Goal: Transaction & Acquisition: Book appointment/travel/reservation

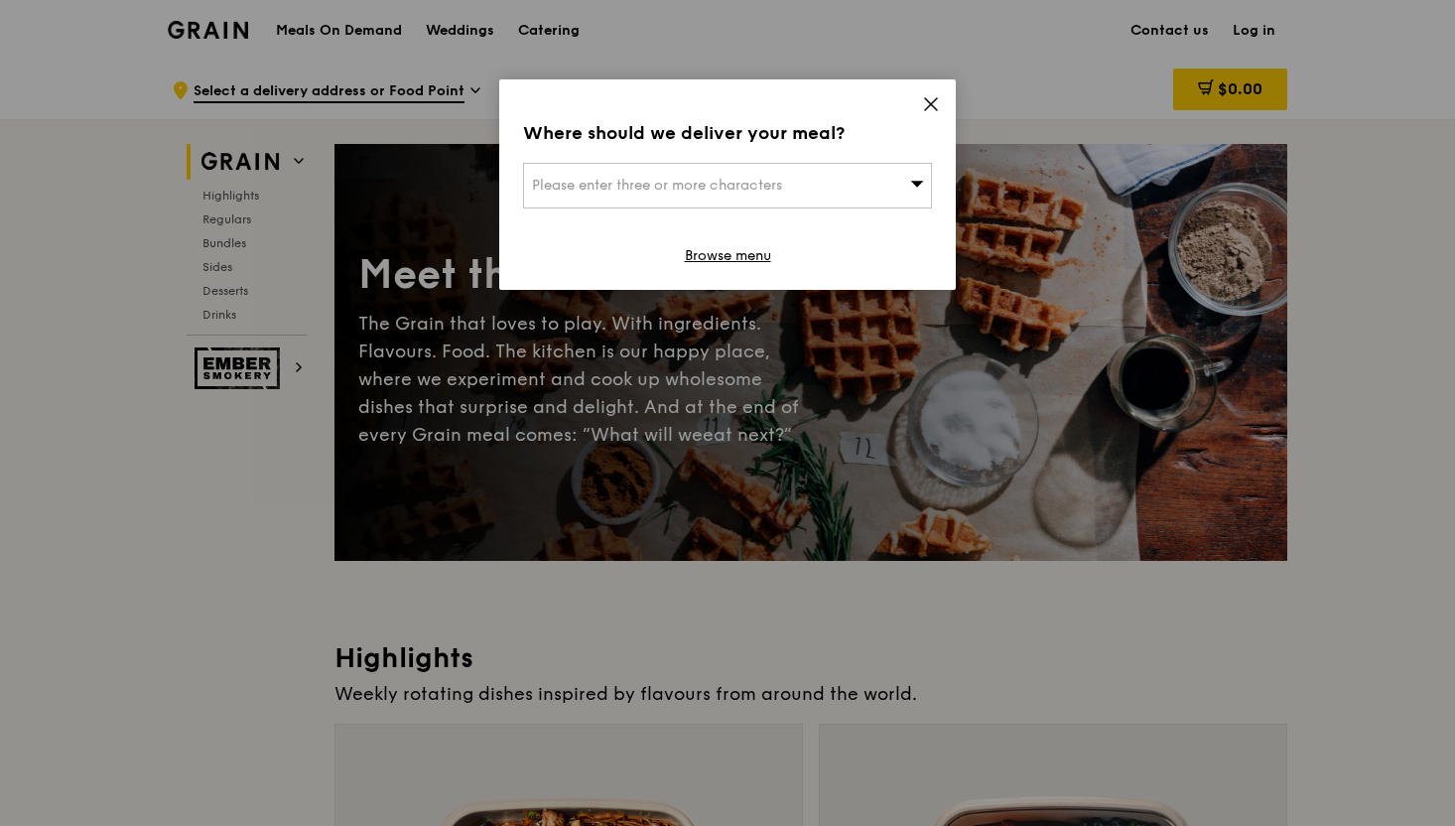
click at [922, 99] on icon at bounding box center [931, 104] width 18 height 18
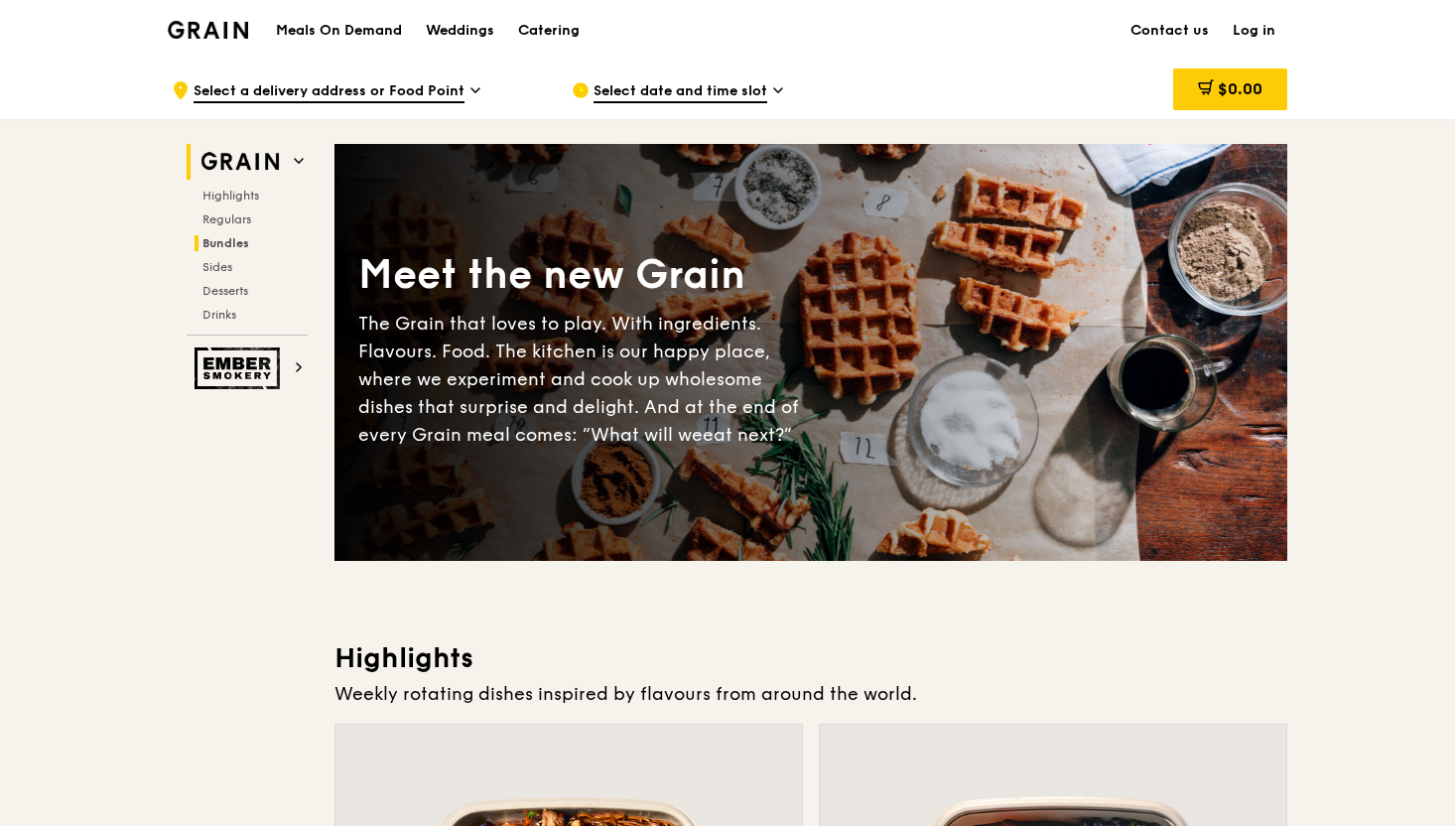
click at [214, 236] on span "Bundles" at bounding box center [225, 243] width 47 height 14
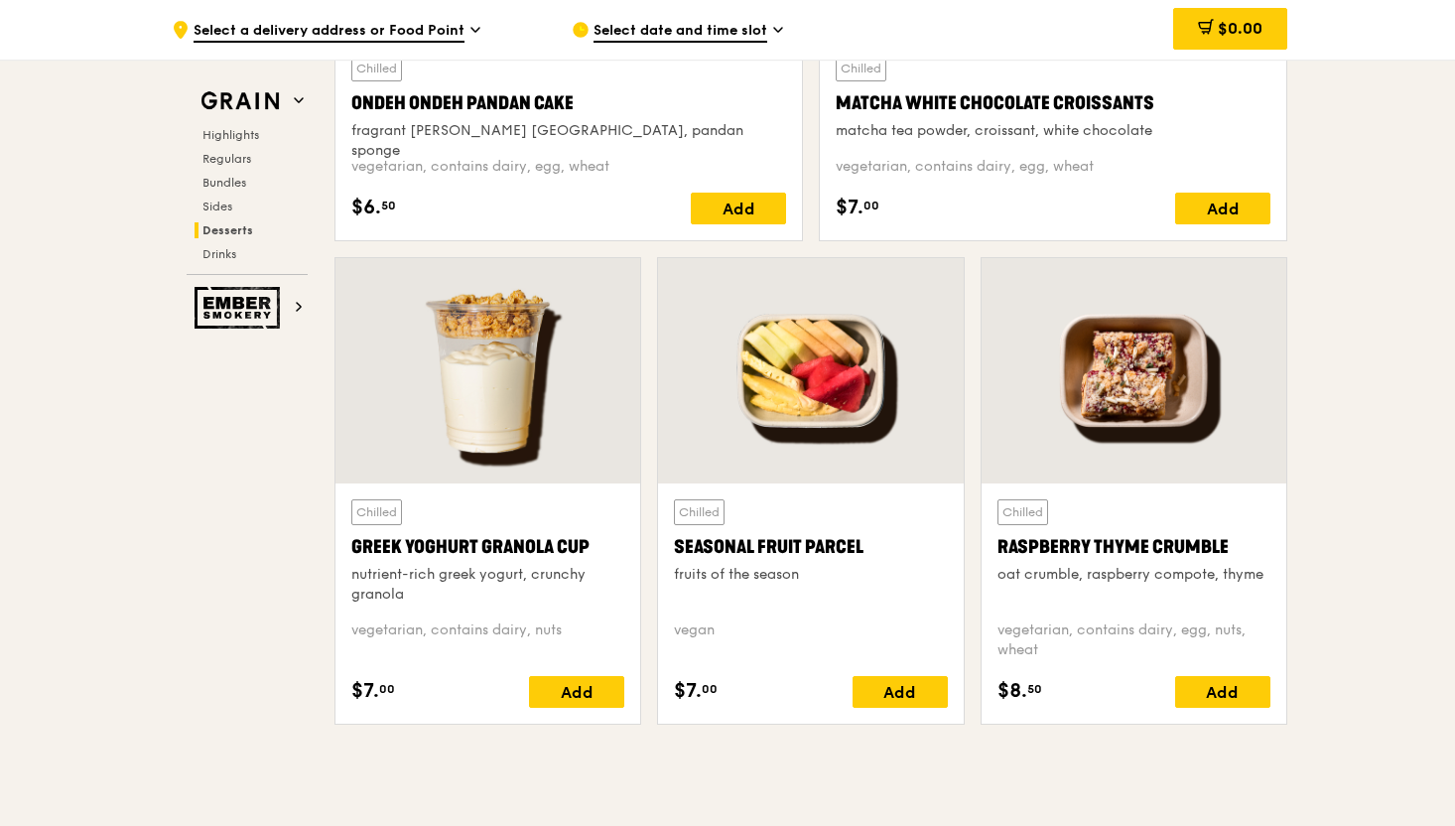
scroll to position [6665, 0]
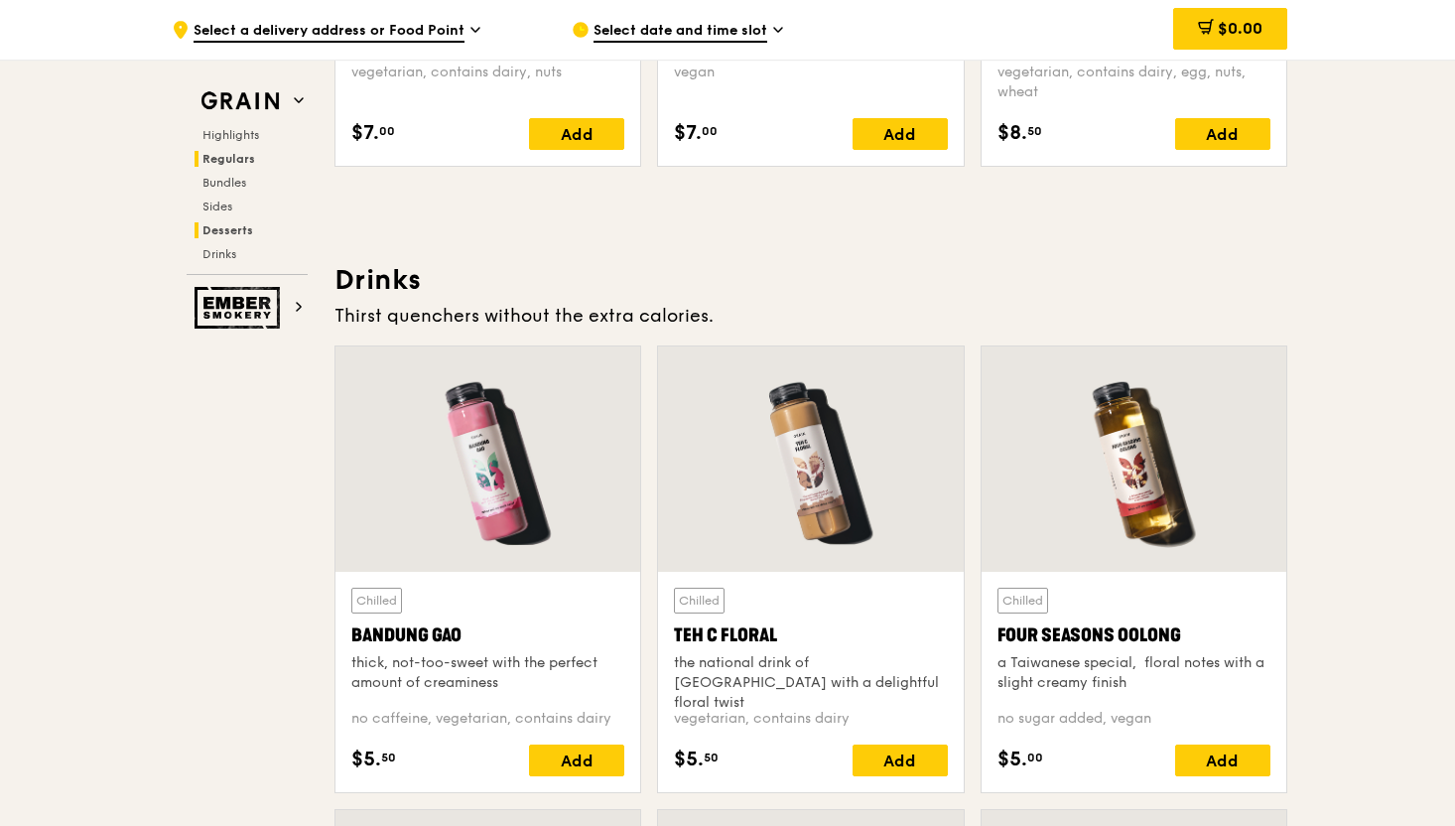
click at [240, 160] on span "Regulars" at bounding box center [228, 159] width 53 height 14
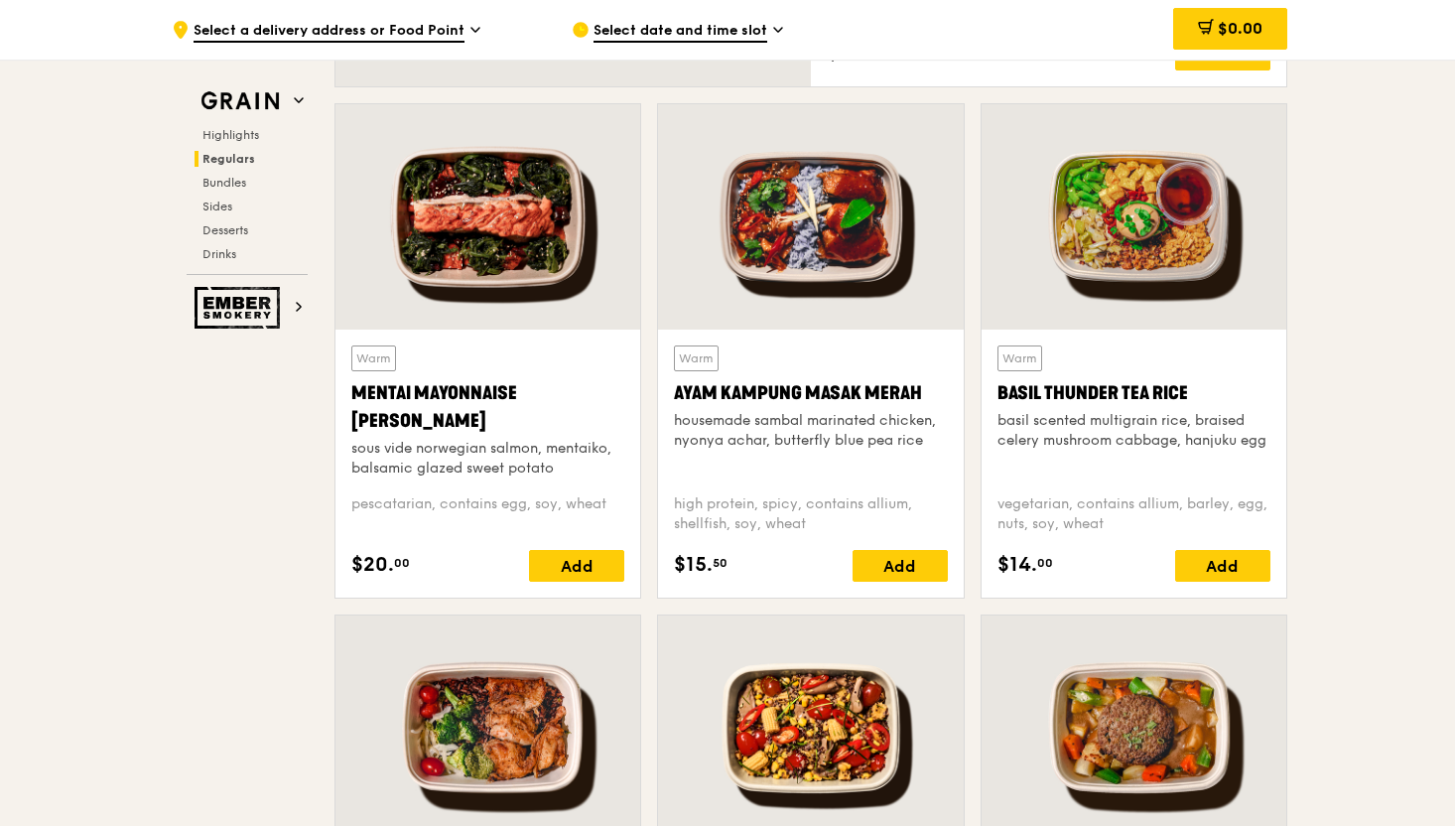
scroll to position [1943, 0]
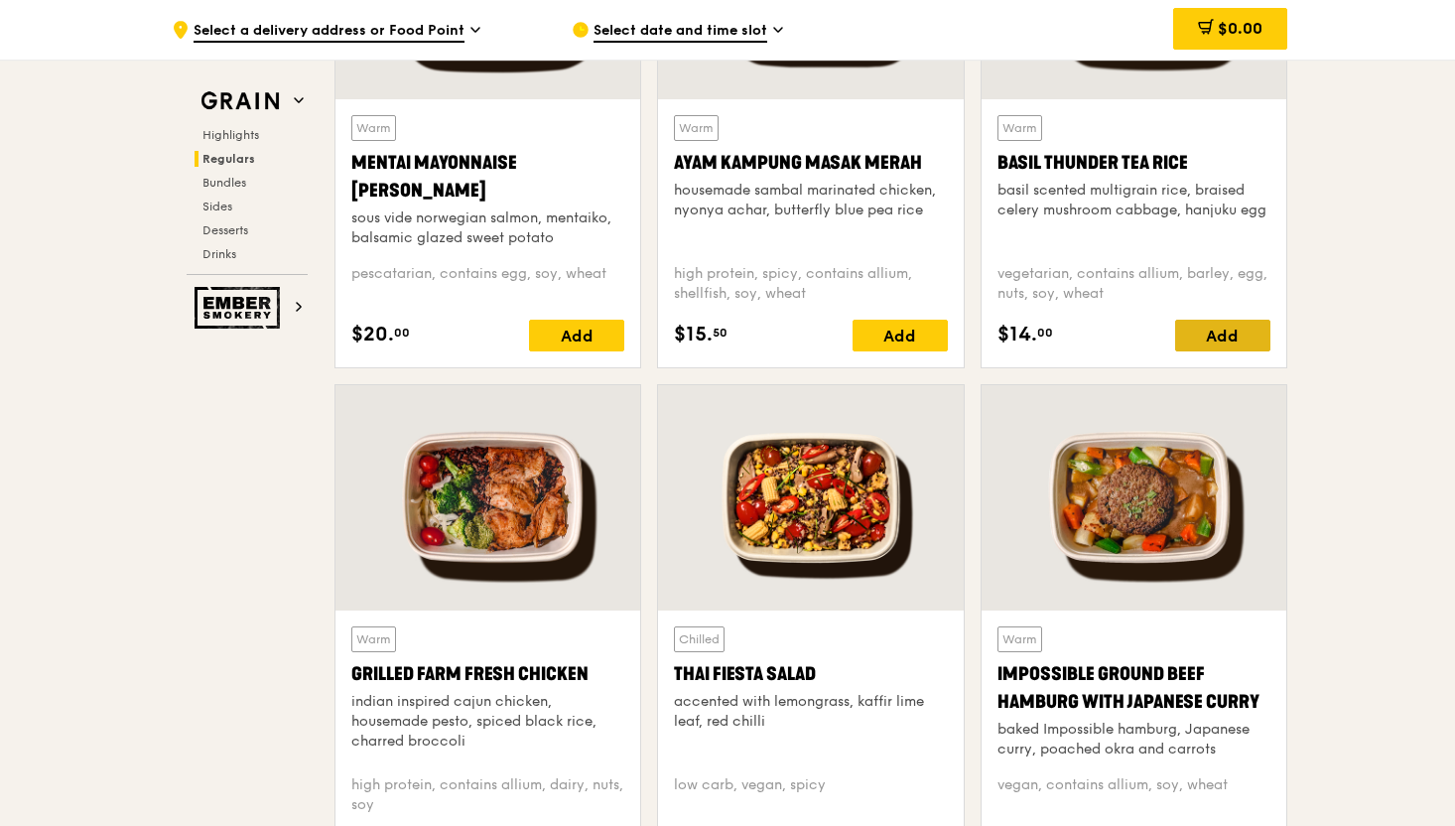
click at [1212, 321] on div "Add" at bounding box center [1222, 336] width 95 height 32
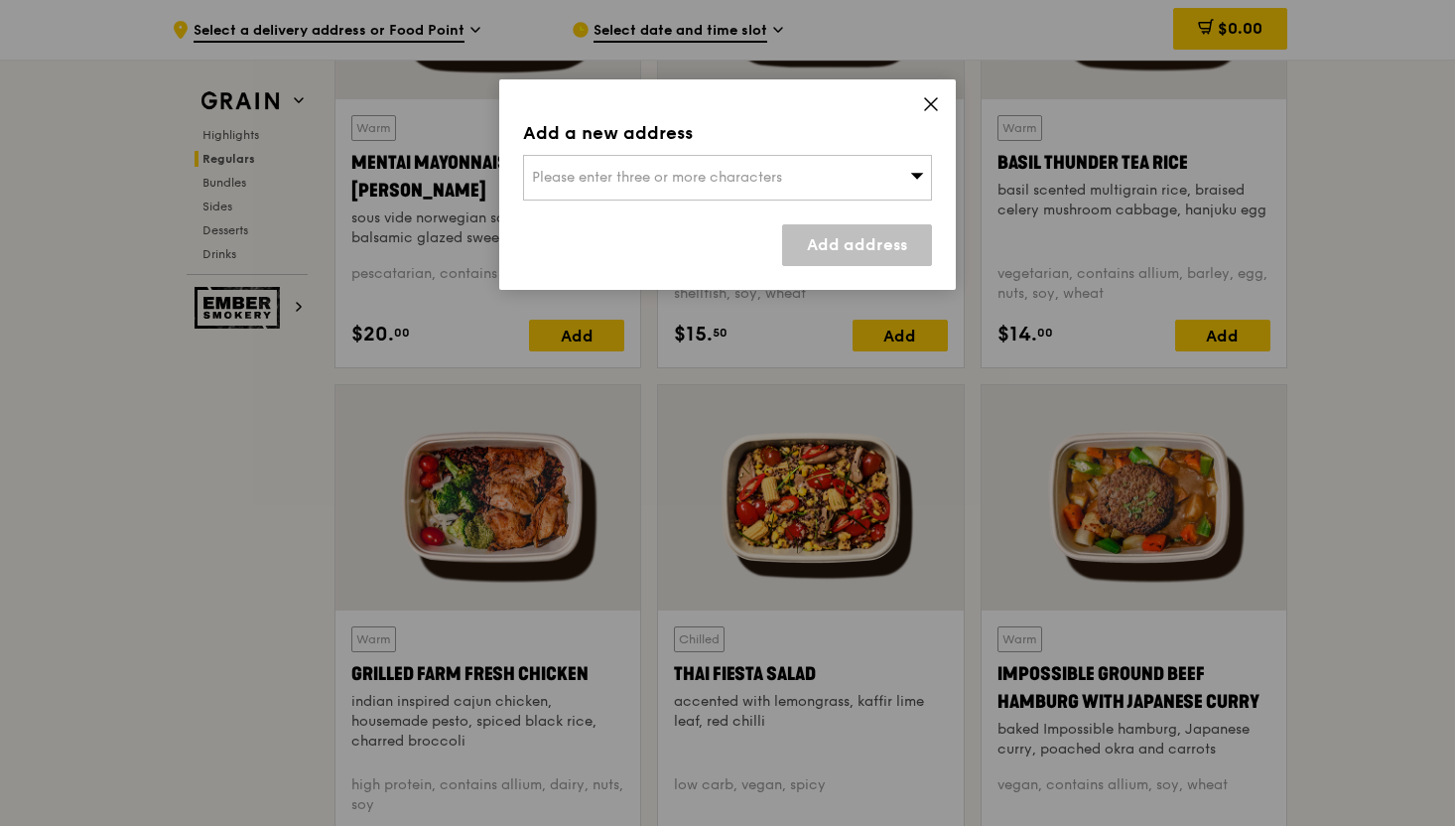
click at [859, 191] on div "Please enter three or more characters" at bounding box center [727, 178] width 409 height 46
click at [910, 117] on div "Add a new address Please enter three or more characters Please enter 3 or more …" at bounding box center [727, 184] width 457 height 210
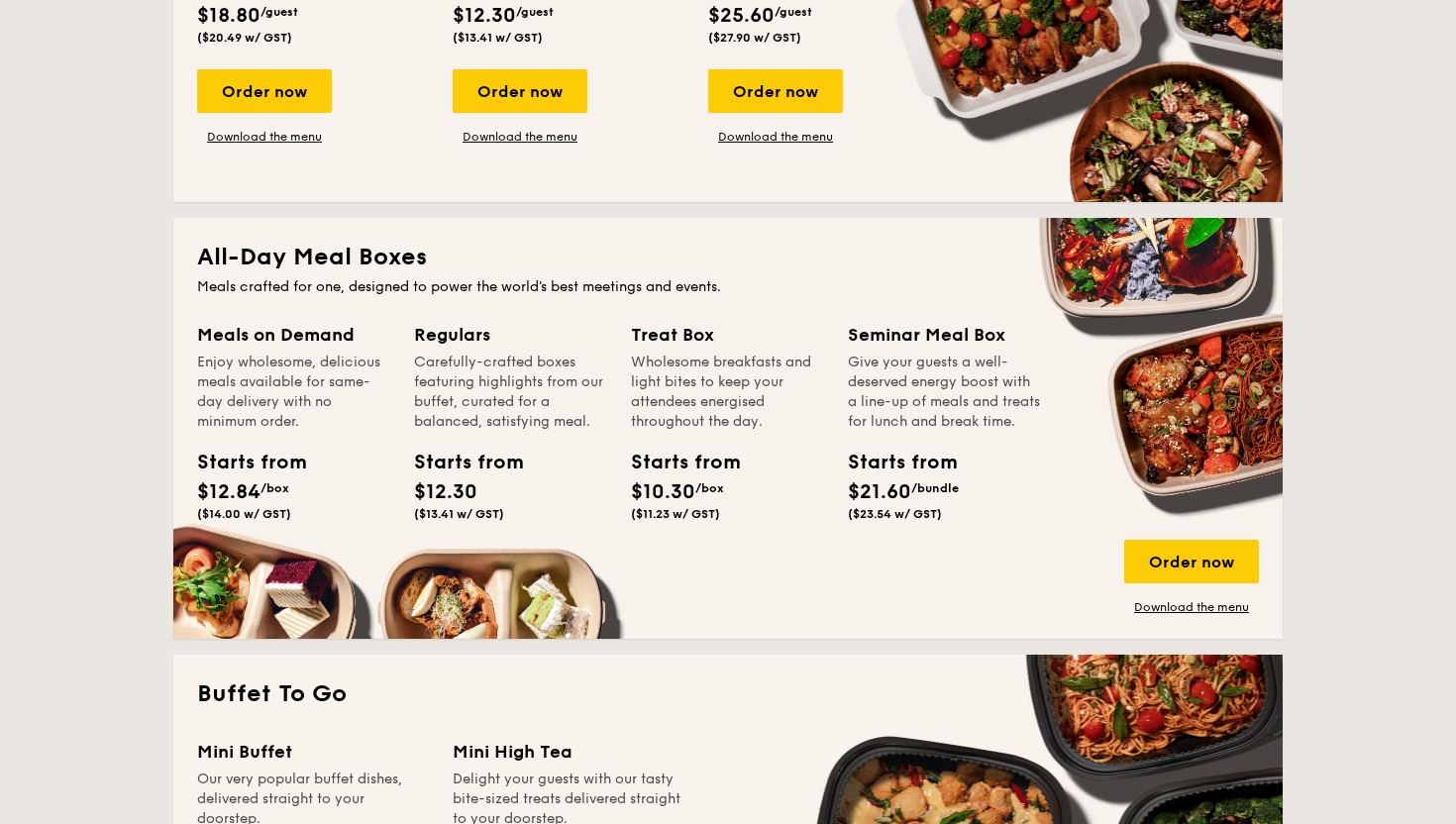
scroll to position [1286, 0]
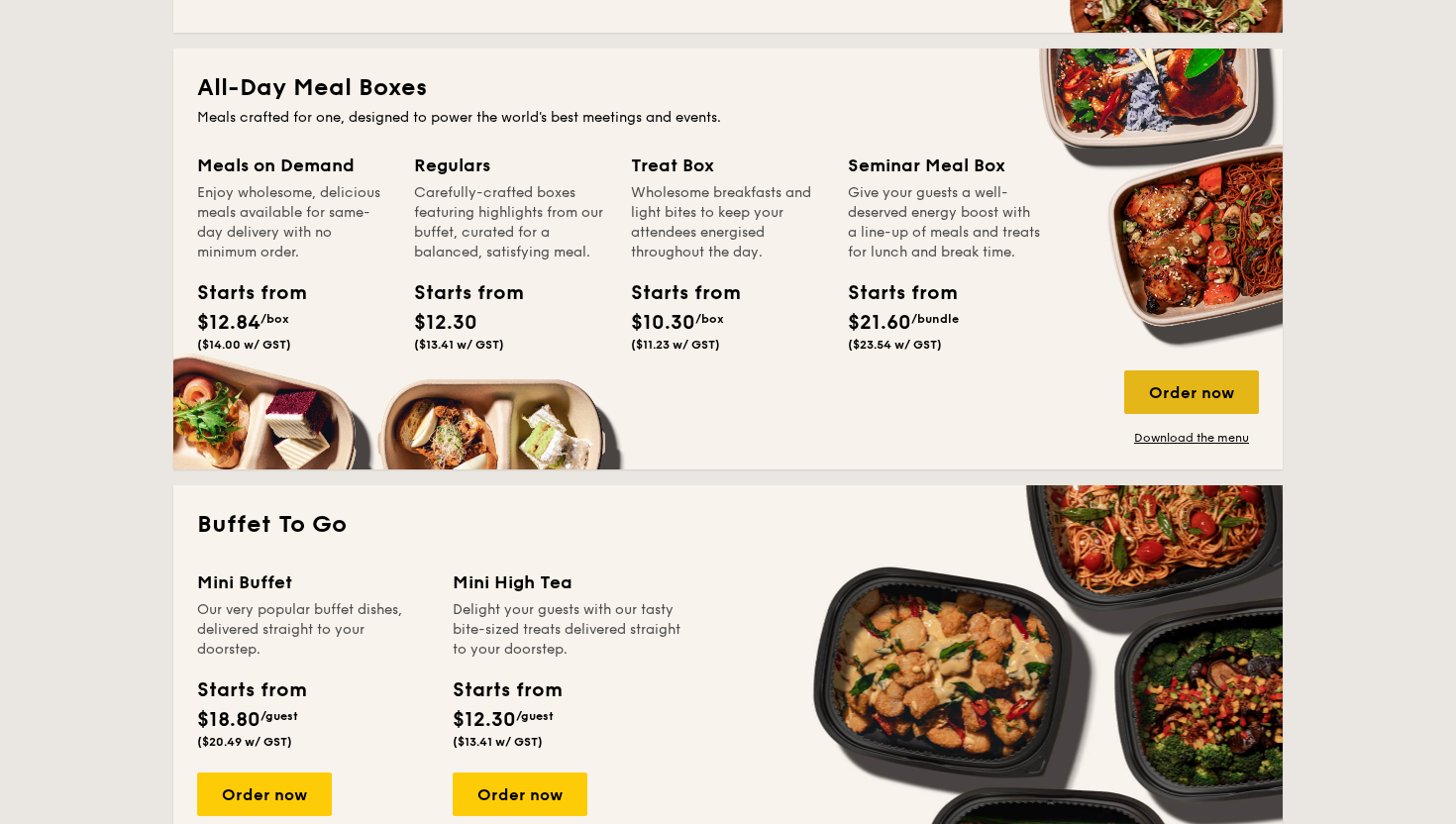
click at [1205, 401] on div "Order now" at bounding box center [1191, 392] width 135 height 44
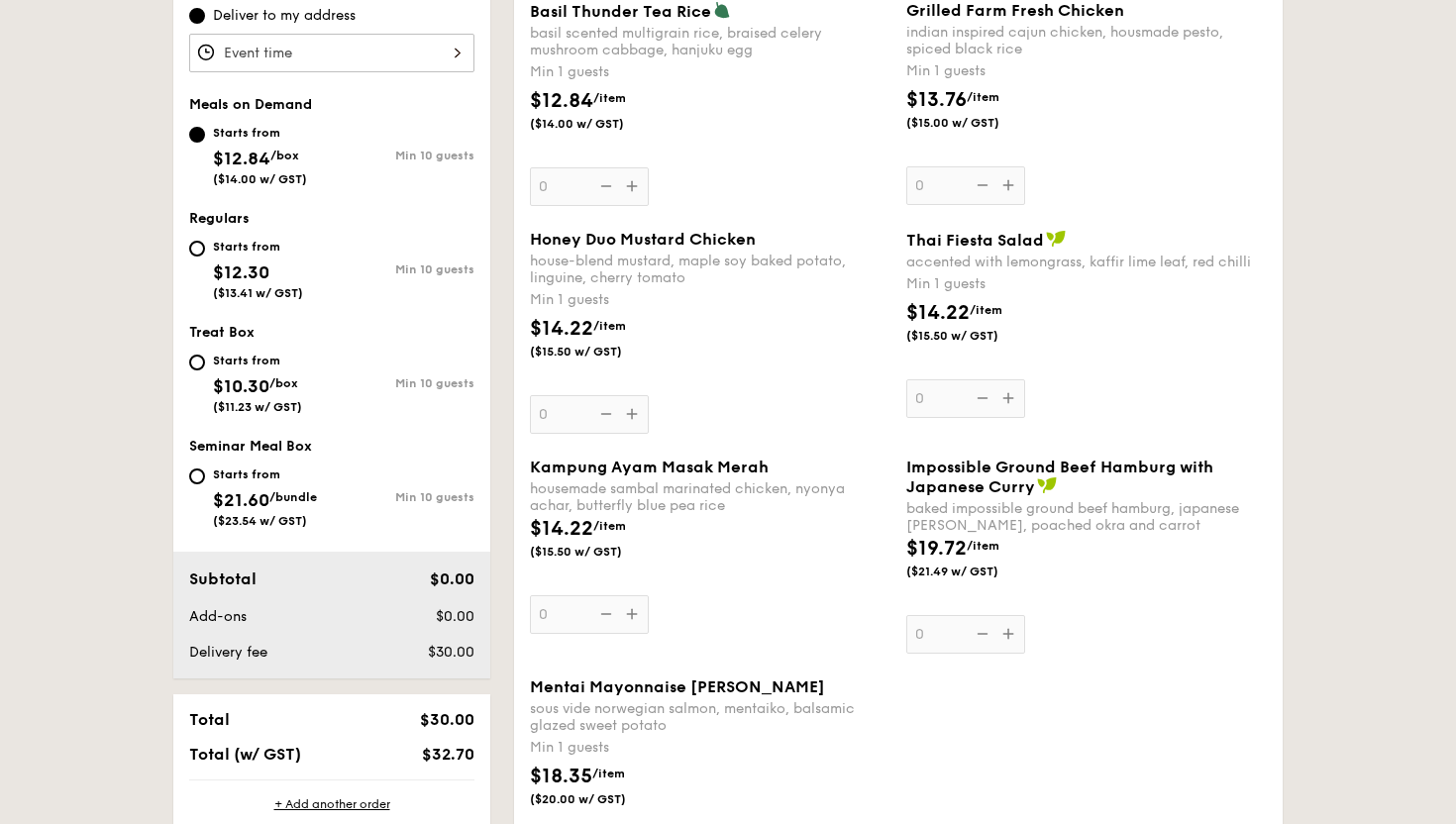
scroll to position [752, 0]
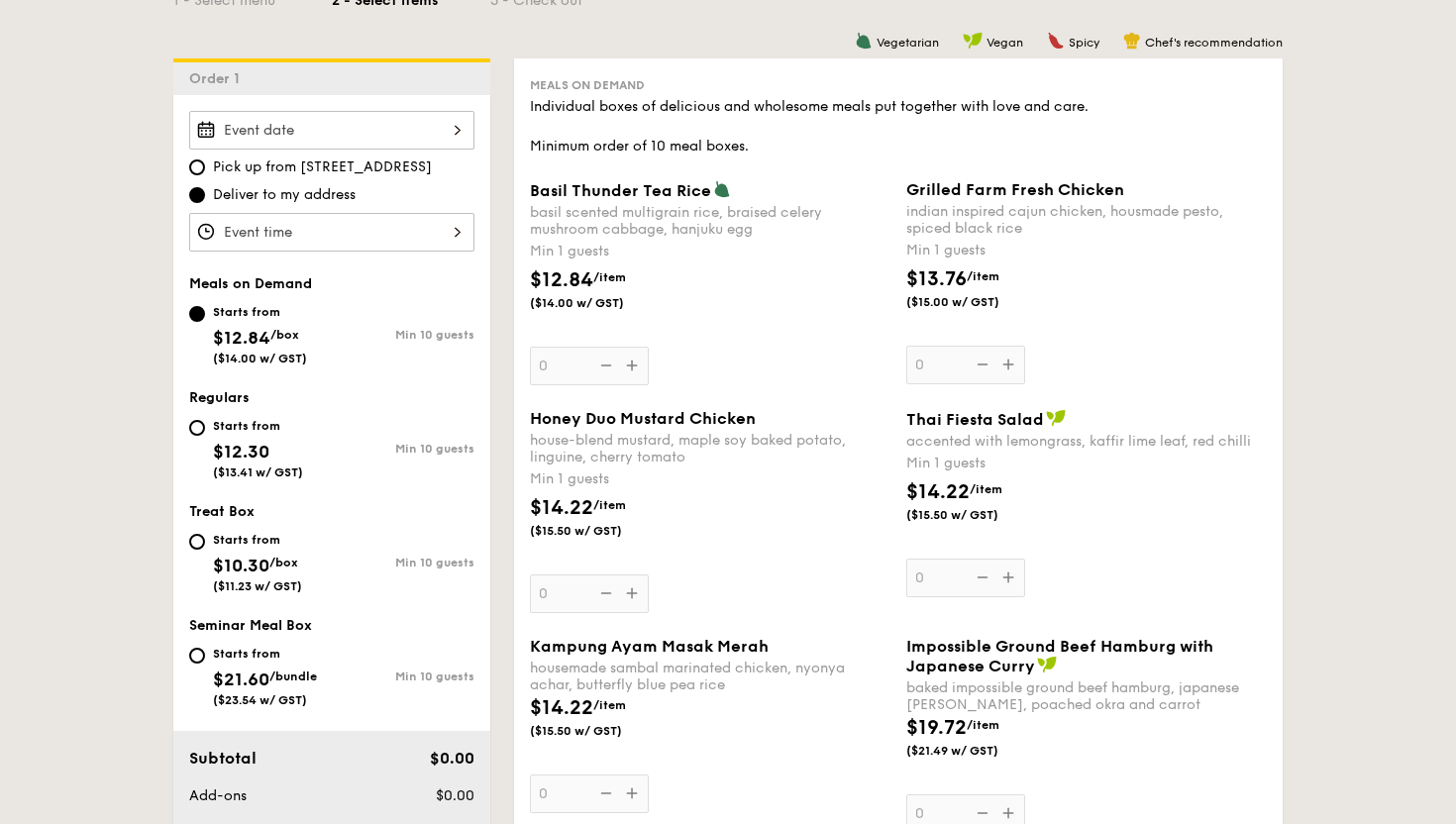
click at [634, 367] on div "Basil Thunder Tea [PERSON_NAME] scented multigrain rice, braised celery mushroo…" at bounding box center [710, 282] width 360 height 205
click at [634, 367] on input "0" at bounding box center [589, 365] width 119 height 39
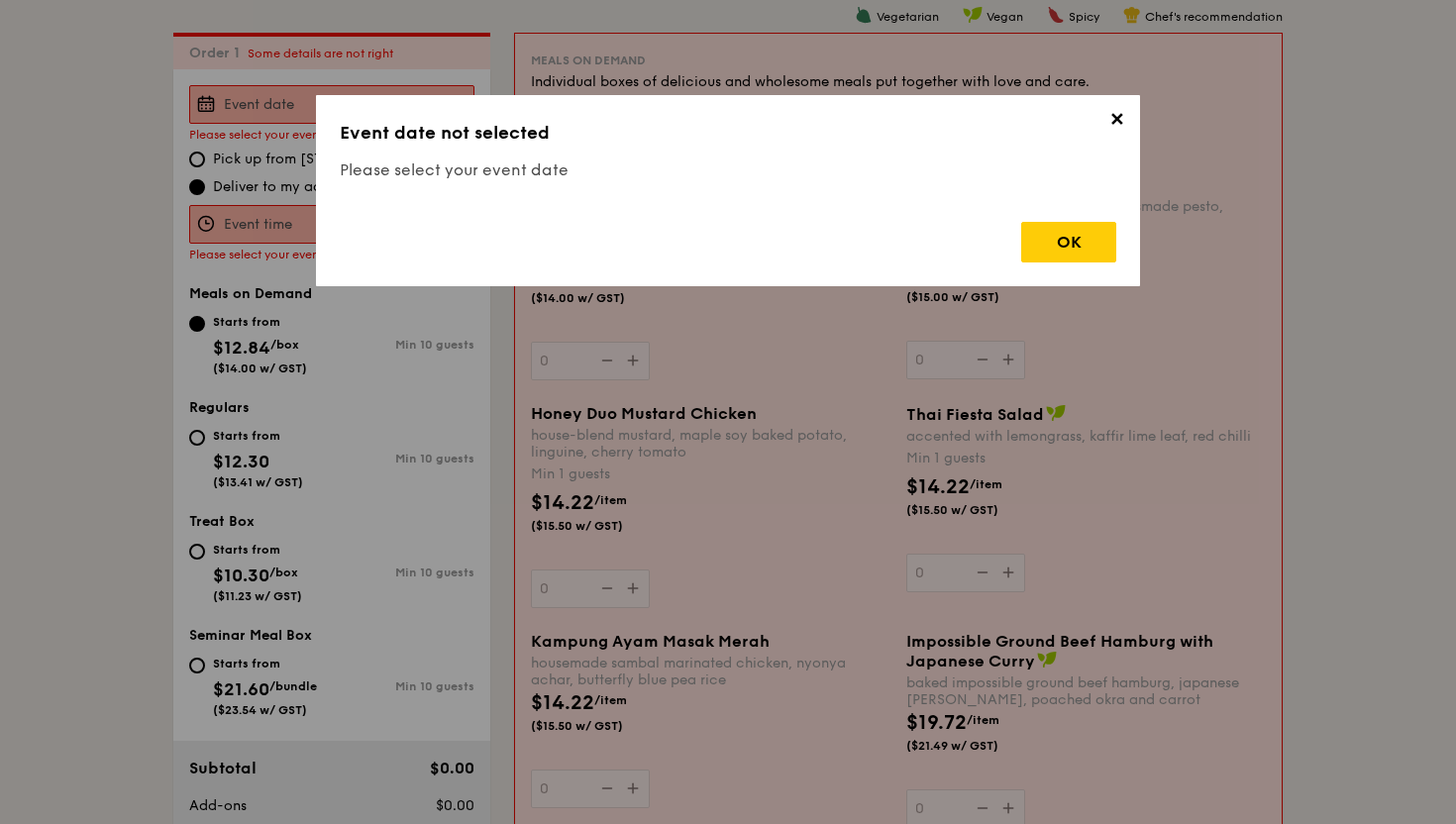
scroll to position [529, 0]
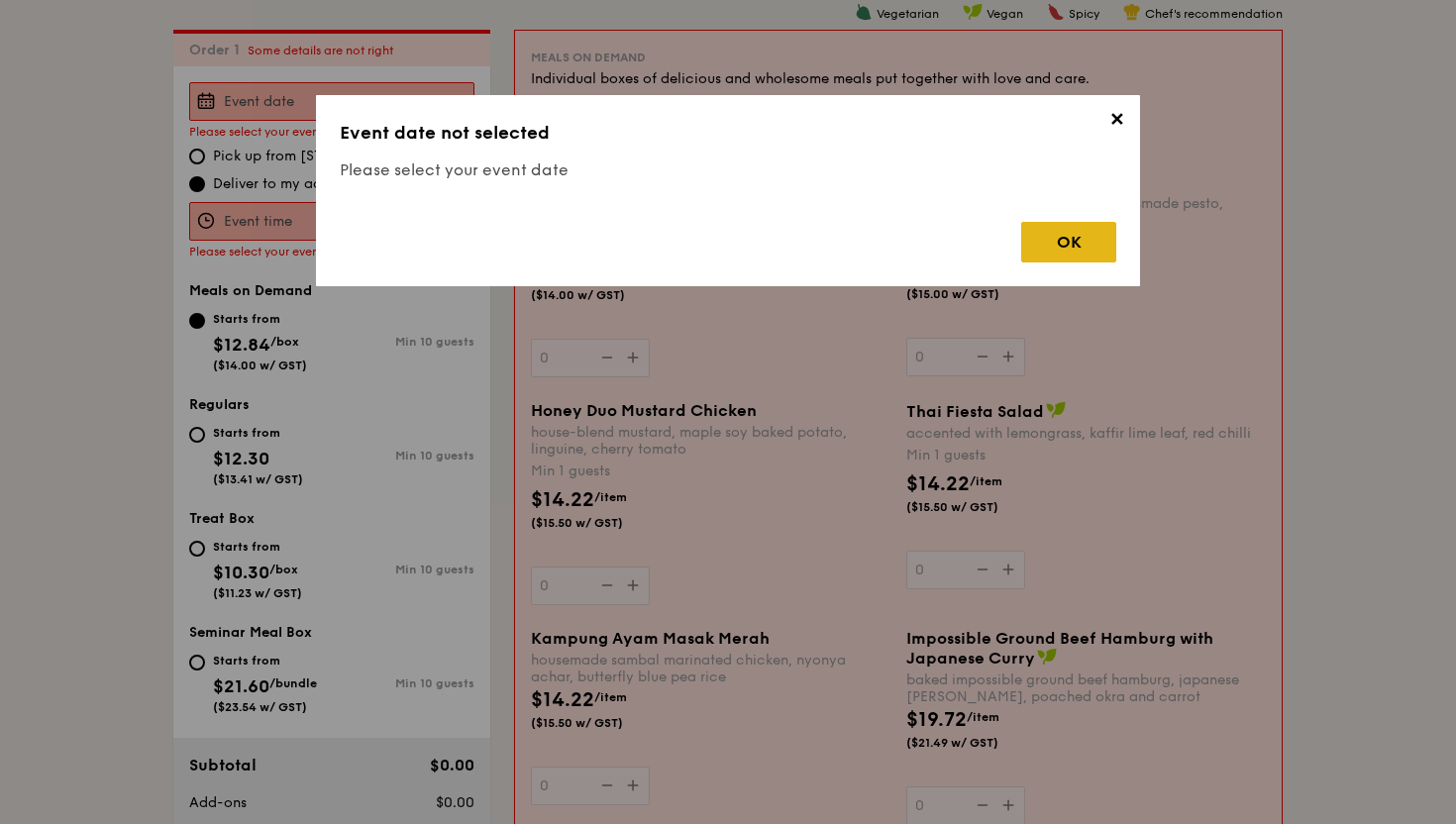
click at [1040, 235] on div "OK" at bounding box center [1068, 241] width 95 height 41
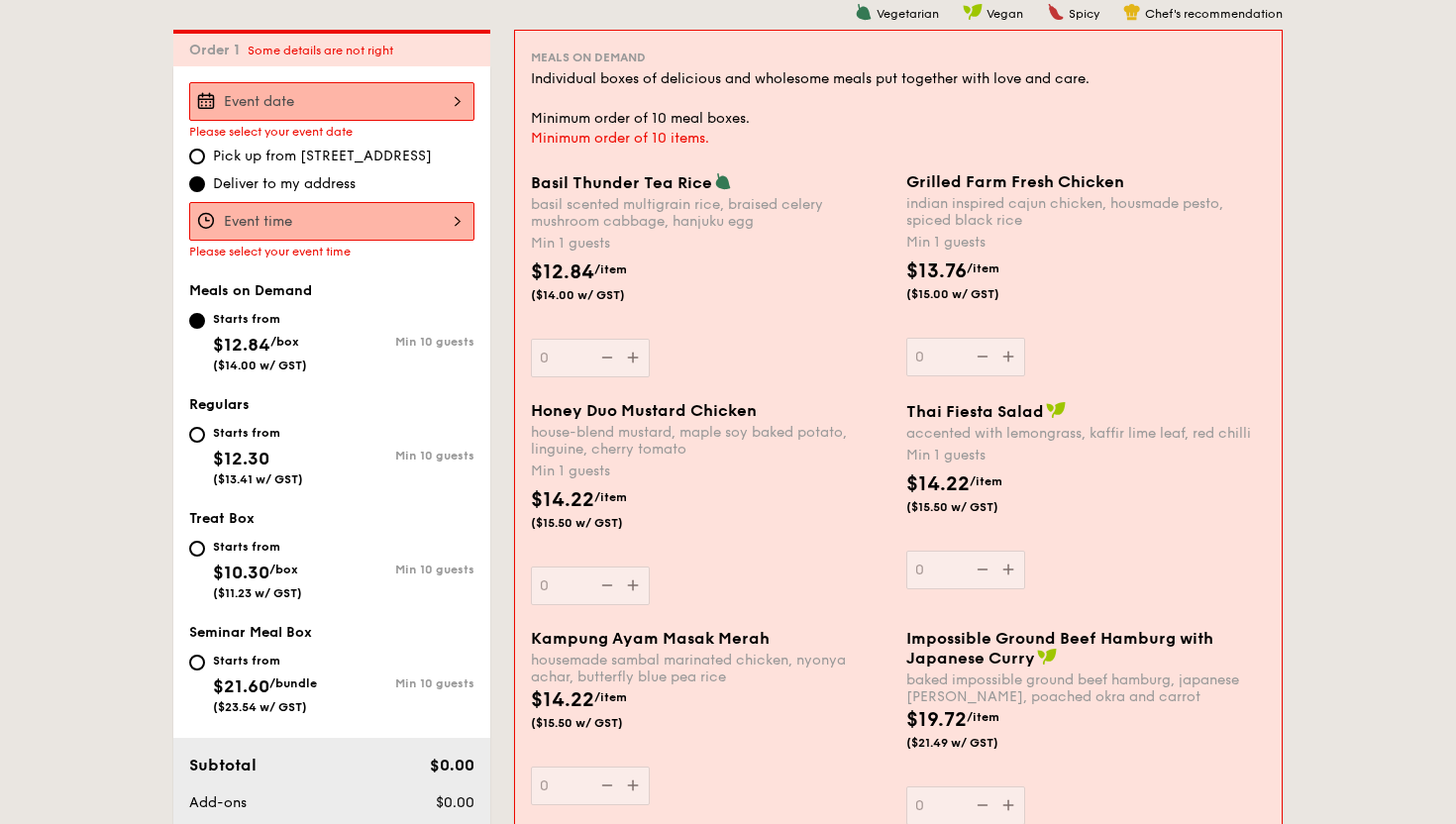
click at [391, 99] on div at bounding box center [332, 101] width 285 height 39
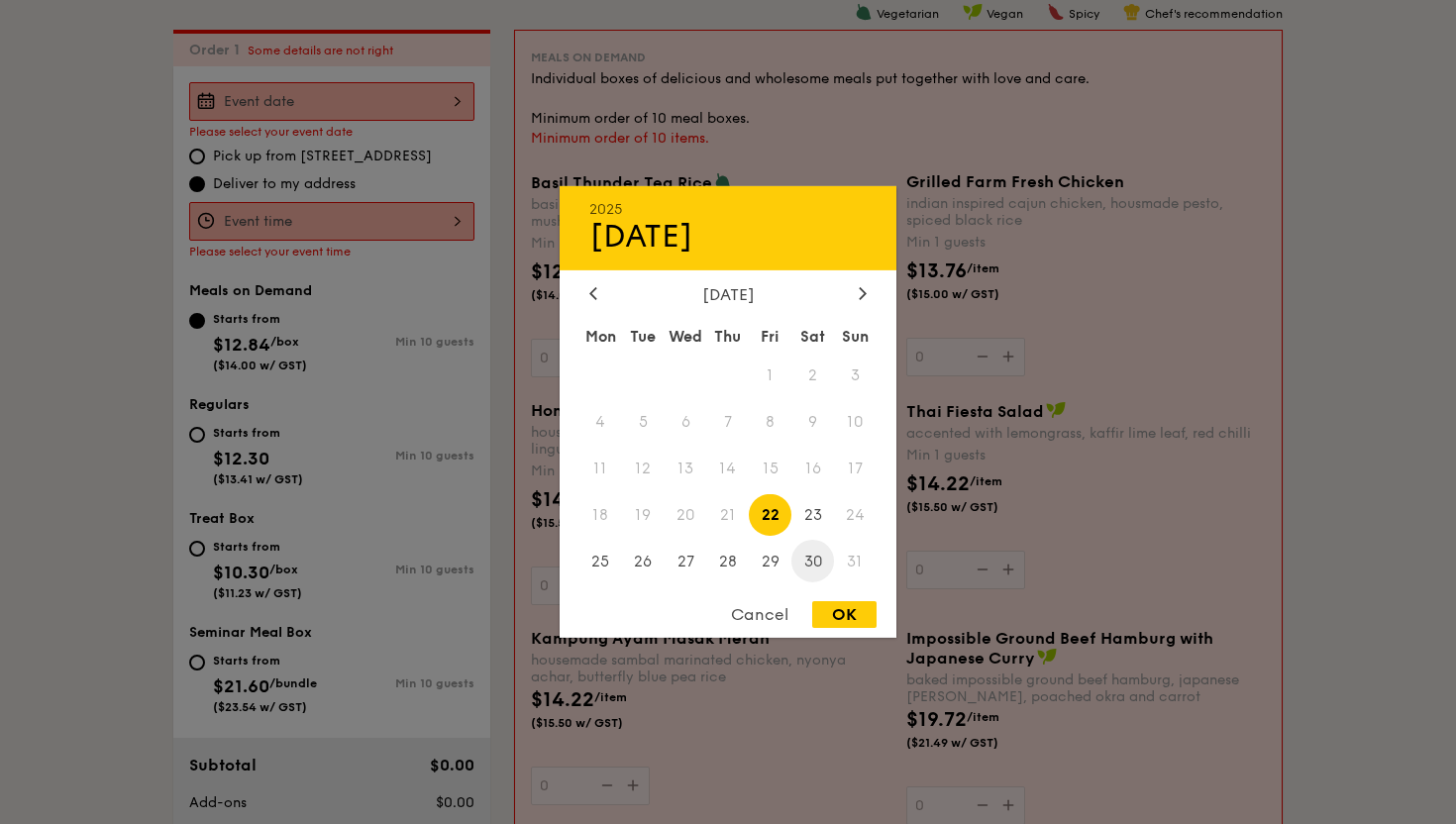
click at [803, 556] on span "30" at bounding box center [812, 561] width 43 height 43
click at [822, 597] on div "2025 Aug [DATE] Tue Wed Thu Fri Sat Sun 1 2 3 4 5 6 7 8 9 10 11 12 13 14 15 16 …" at bounding box center [728, 412] width 336 height 452
click at [825, 614] on div "OK" at bounding box center [844, 614] width 65 height 27
type input "[DATE]"
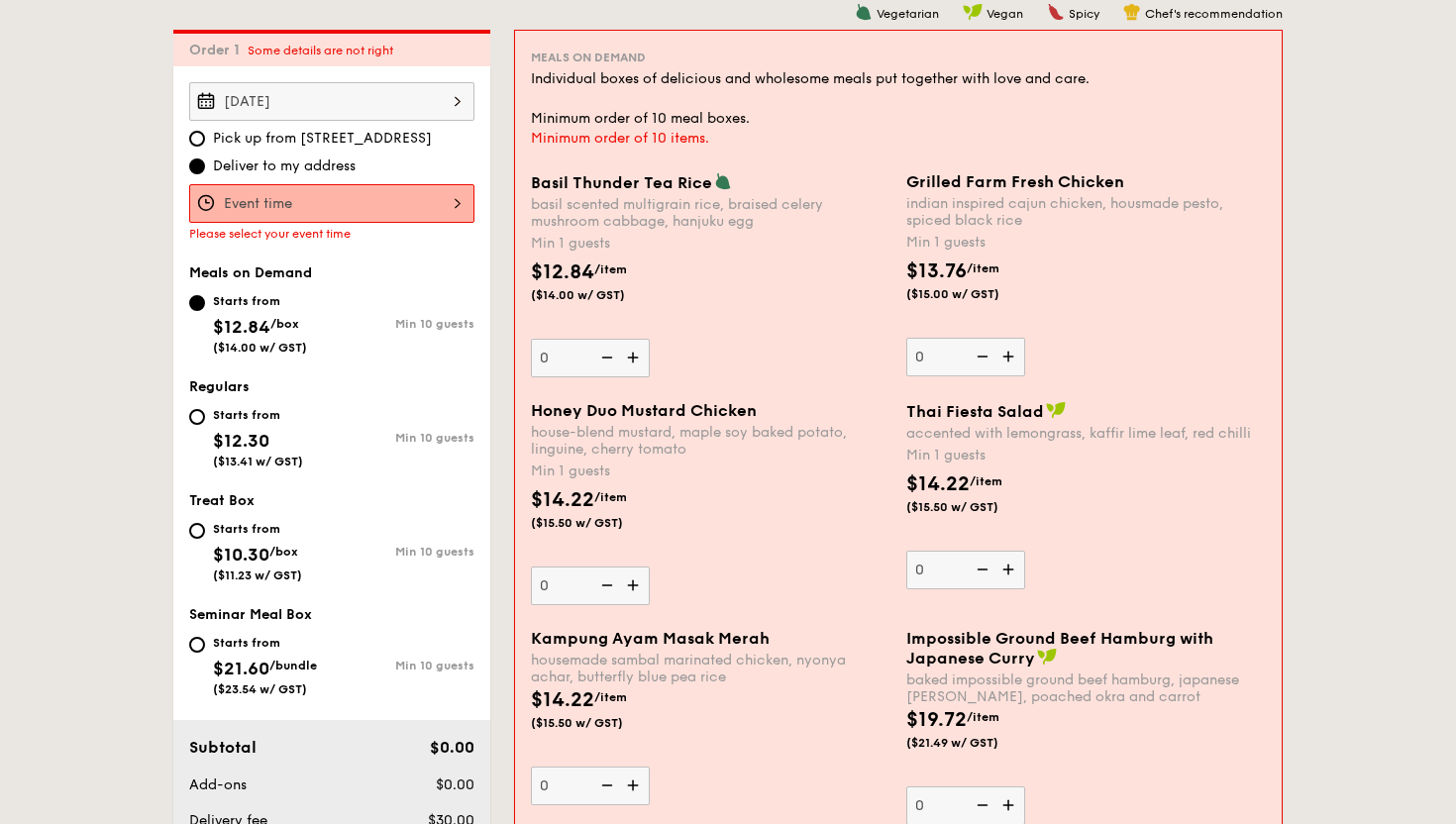
click at [626, 361] on img at bounding box center [635, 357] width 30 height 38
click at [626, 361] on input "0" at bounding box center [590, 357] width 119 height 39
click at [626, 361] on img at bounding box center [635, 357] width 30 height 38
click at [626, 361] on input "1" at bounding box center [590, 357] width 119 height 39
click at [626, 361] on img at bounding box center [635, 357] width 30 height 38
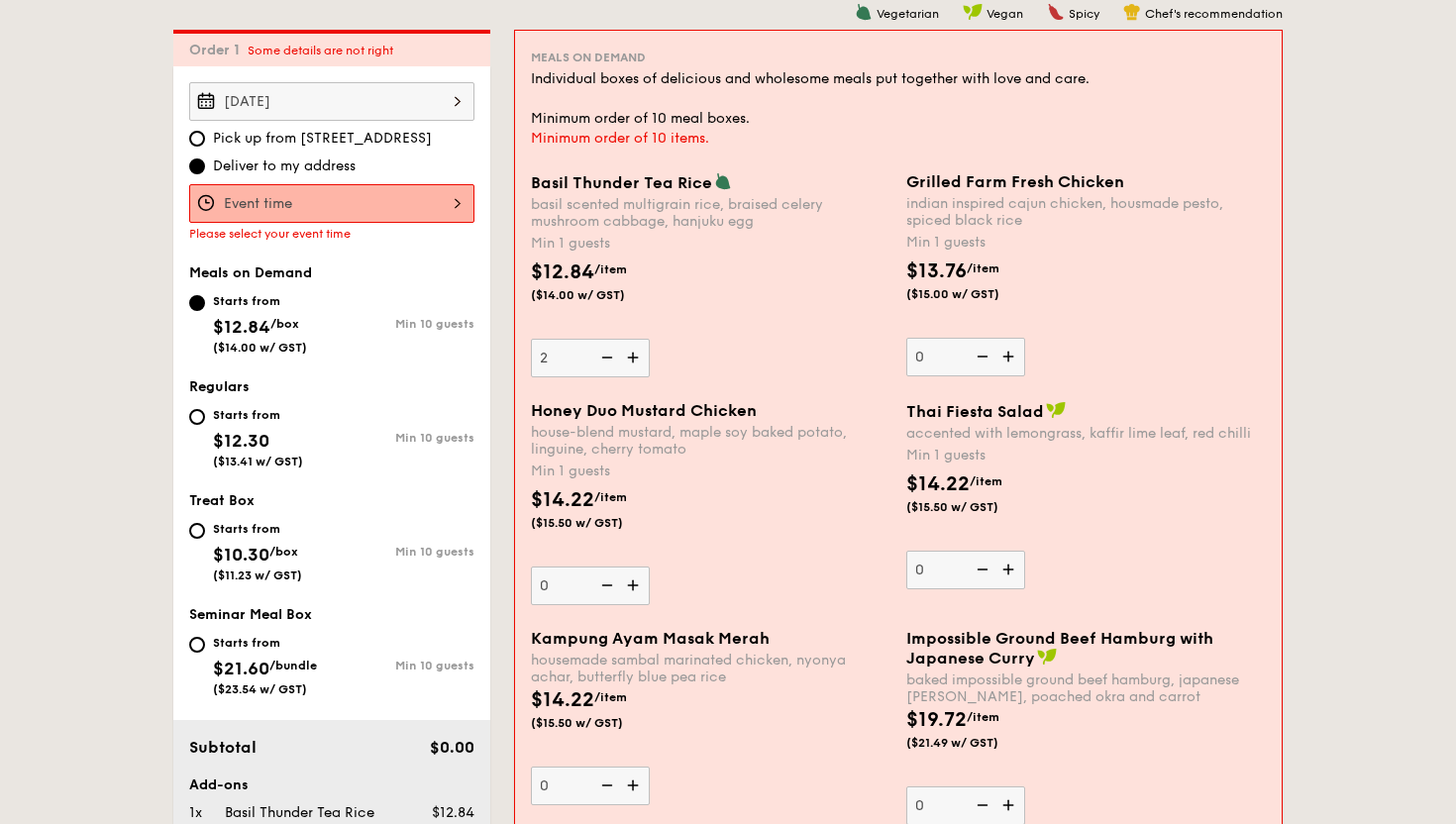
click at [626, 361] on input "2" at bounding box center [590, 357] width 119 height 39
click at [626, 361] on img at bounding box center [635, 357] width 30 height 38
click at [626, 361] on input "3" at bounding box center [590, 357] width 119 height 39
click at [626, 361] on img at bounding box center [635, 357] width 30 height 38
click at [626, 361] on input "4" at bounding box center [590, 357] width 119 height 39
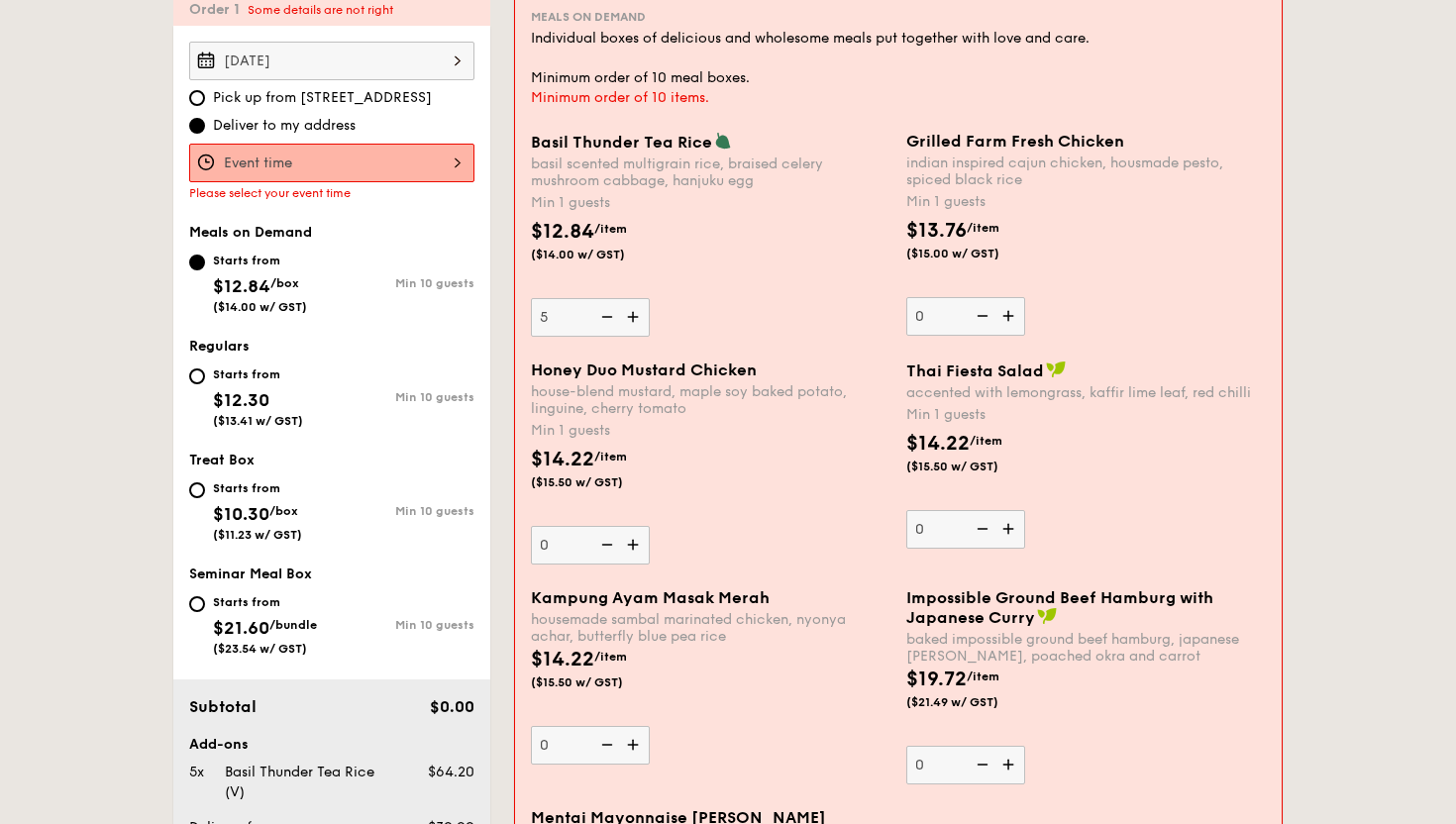
scroll to position [638, 0]
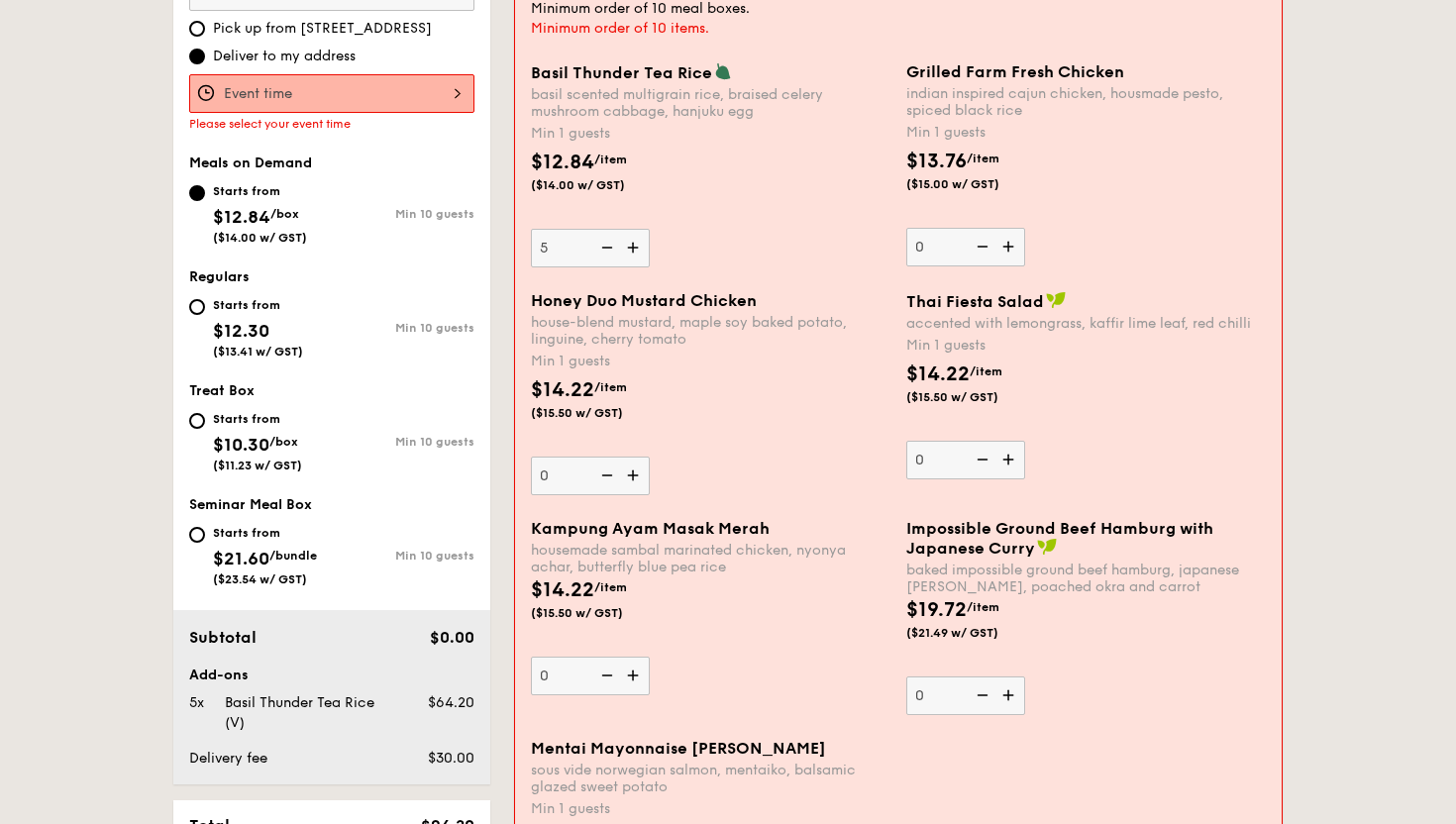
click at [632, 261] on img at bounding box center [635, 247] width 30 height 38
click at [632, 261] on input "5" at bounding box center [590, 247] width 119 height 39
click at [632, 261] on img at bounding box center [635, 247] width 30 height 38
click at [632, 261] on input "6" at bounding box center [590, 247] width 119 height 39
click at [632, 261] on img at bounding box center [635, 247] width 30 height 38
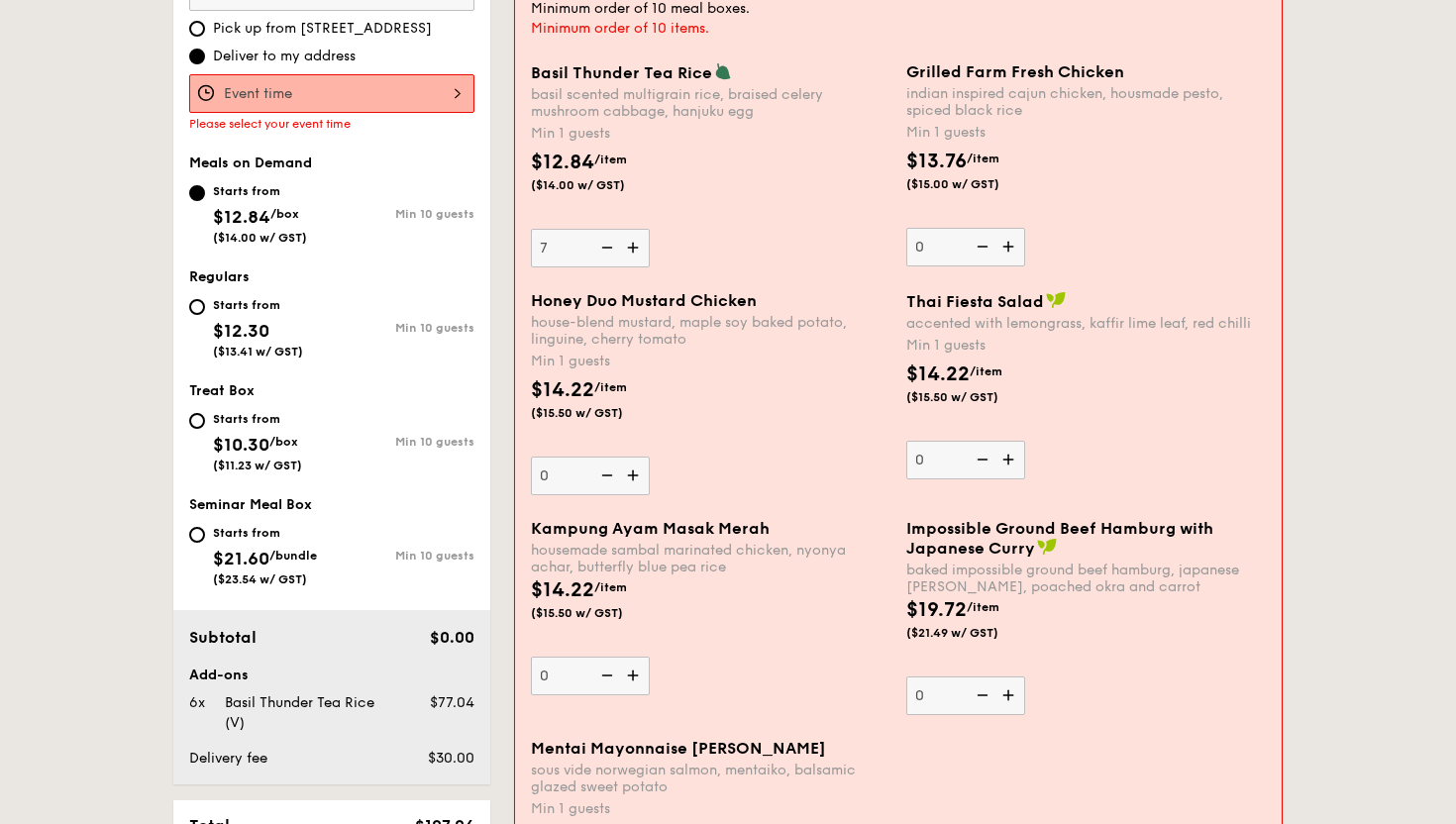
click at [632, 261] on input "7" at bounding box center [590, 247] width 119 height 39
click at [632, 261] on img at bounding box center [635, 247] width 30 height 38
click at [632, 261] on input "8" at bounding box center [590, 247] width 119 height 39
click at [632, 261] on img at bounding box center [635, 247] width 30 height 38
click at [632, 261] on input "9" at bounding box center [590, 247] width 119 height 39
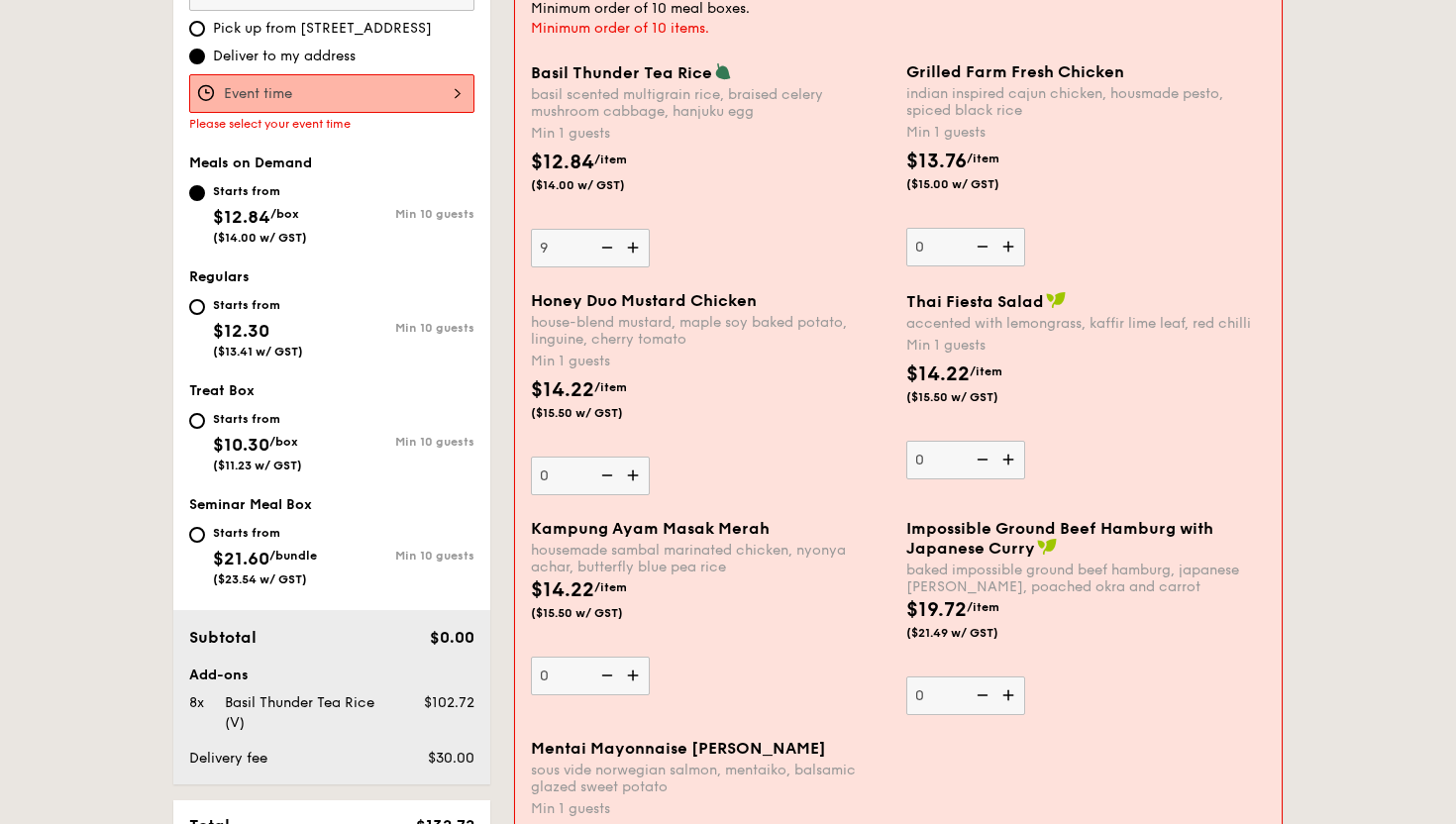
type input "10"
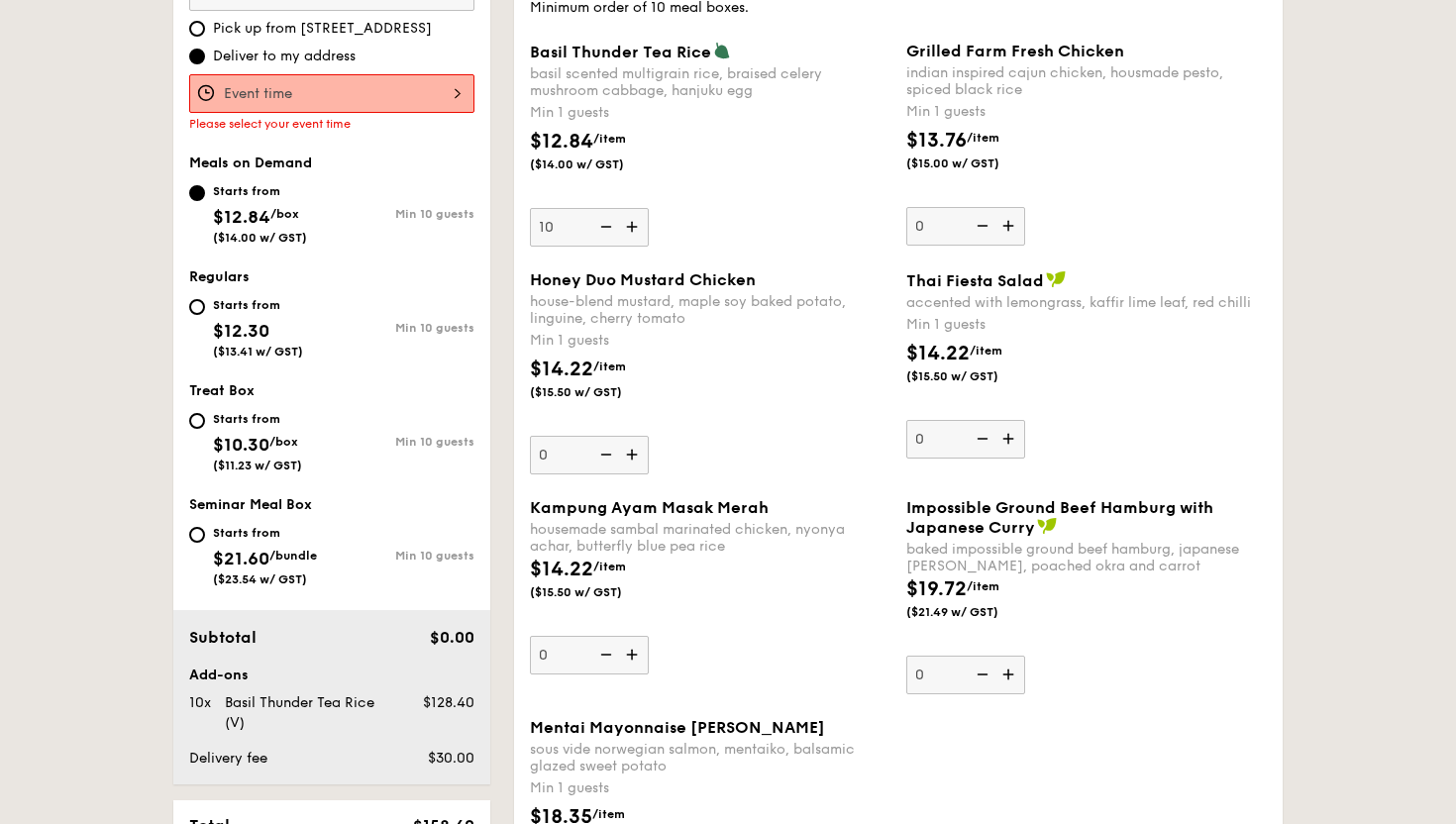
click at [632, 261] on div "Basil Thunder Tea [PERSON_NAME] scented multigrain rice, braised celery mushroo…" at bounding box center [898, 156] width 752 height 228
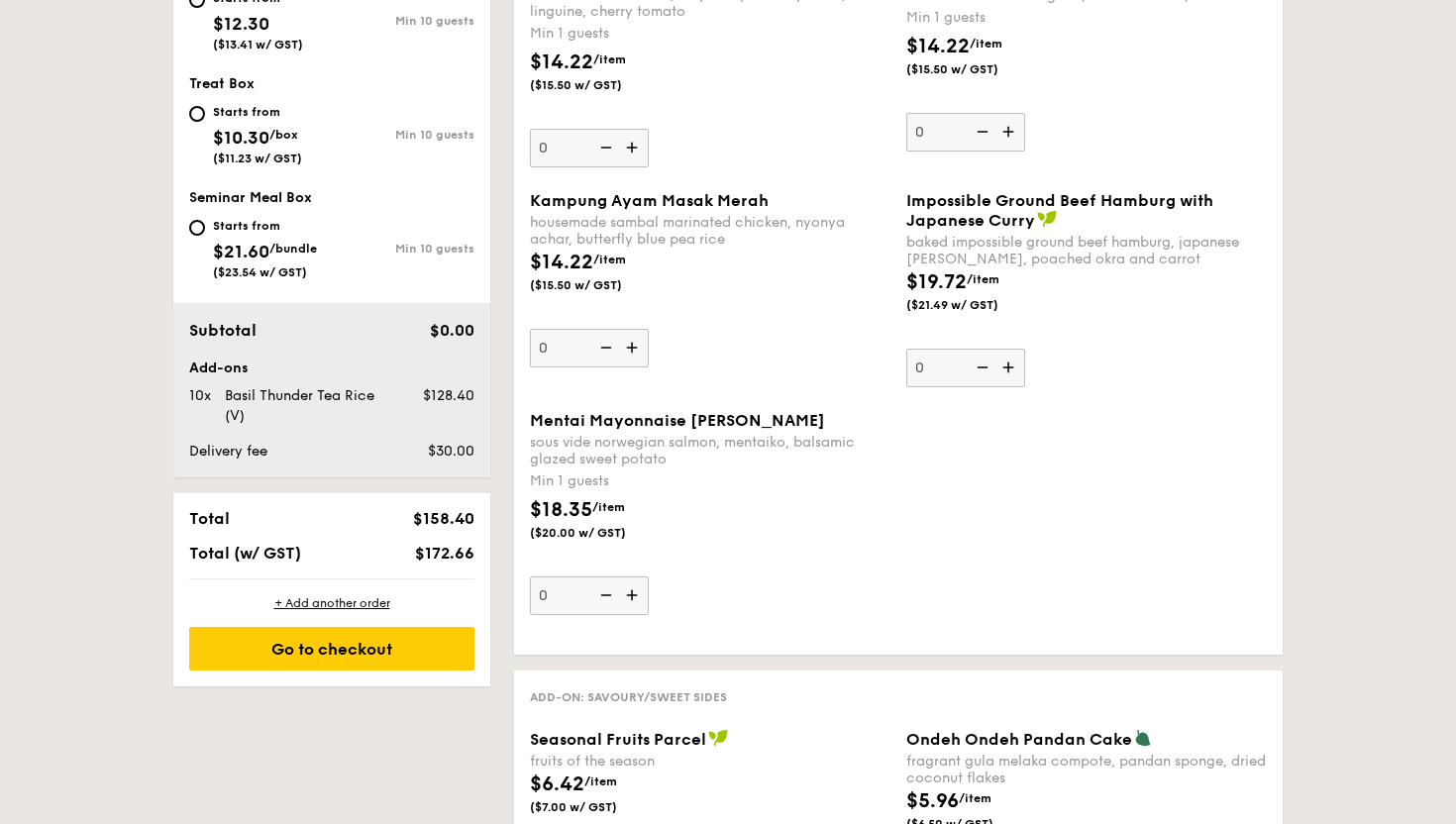
scroll to position [917, 0]
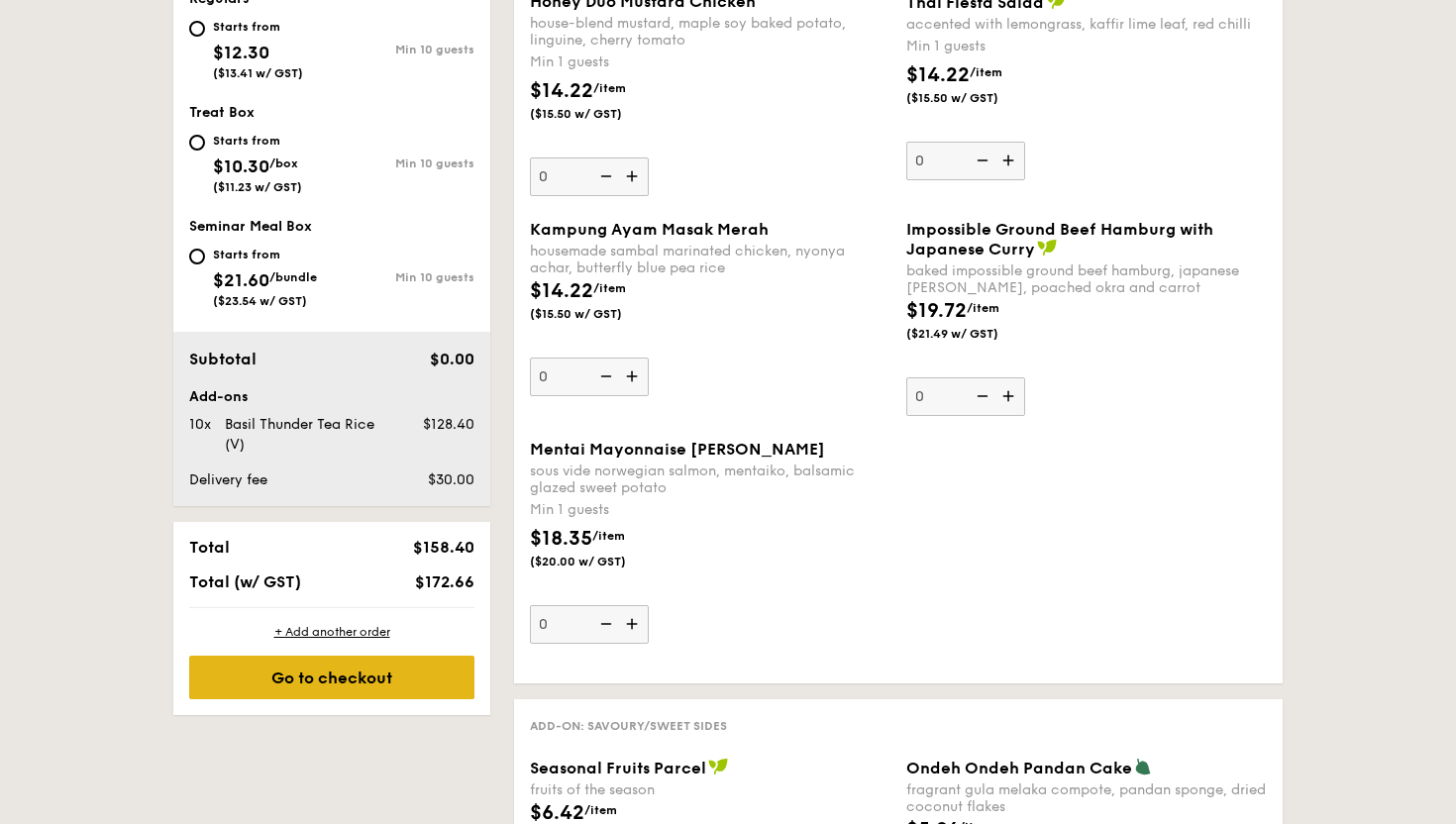
click at [337, 676] on div "Go to checkout" at bounding box center [332, 677] width 285 height 44
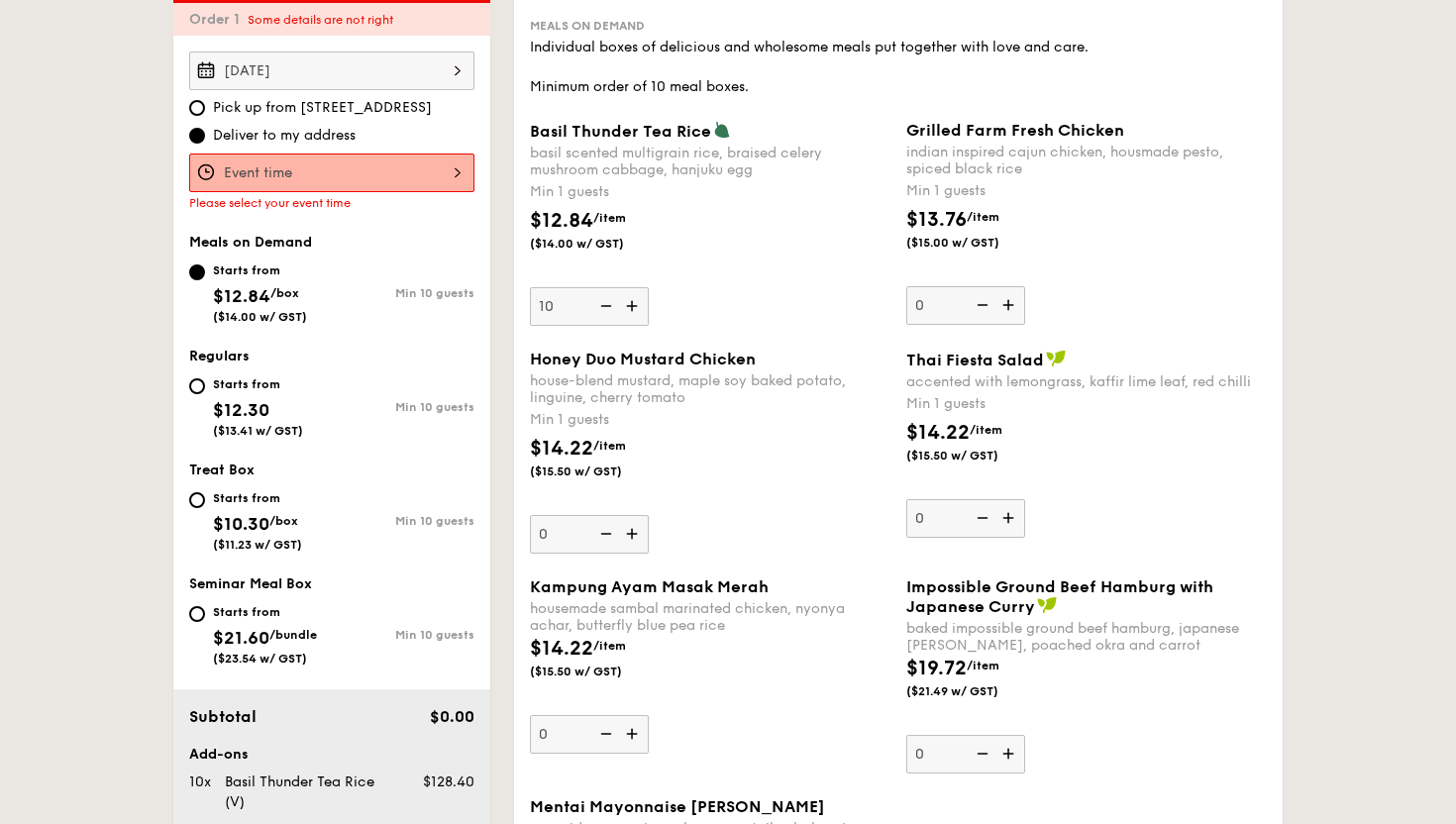
scroll to position [529, 0]
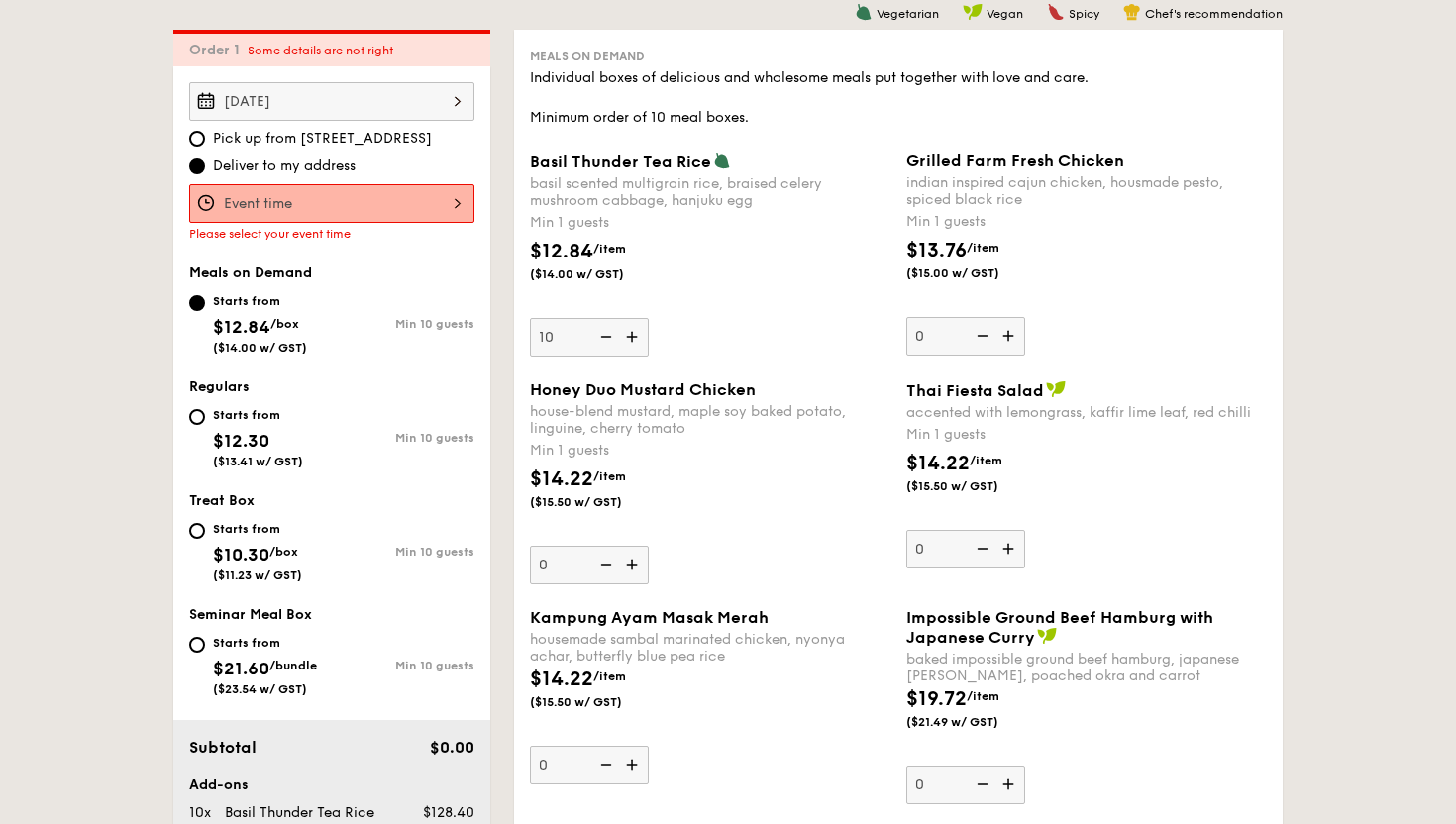
click at [404, 190] on div at bounding box center [332, 204] width 285 height 39
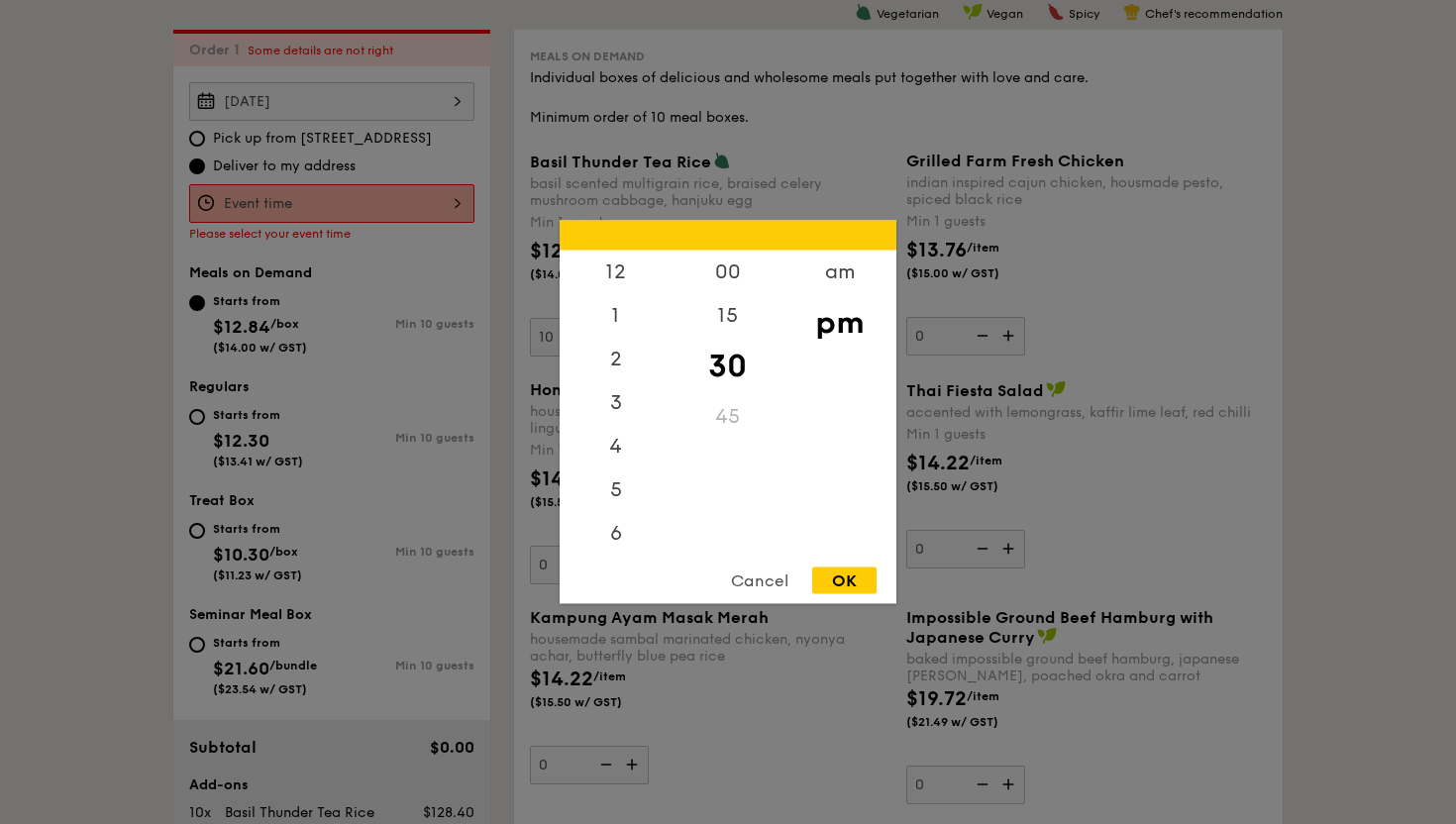
scroll to position [87, 0]
click at [832, 582] on div "OK" at bounding box center [844, 581] width 65 height 27
type input "7:30PM"
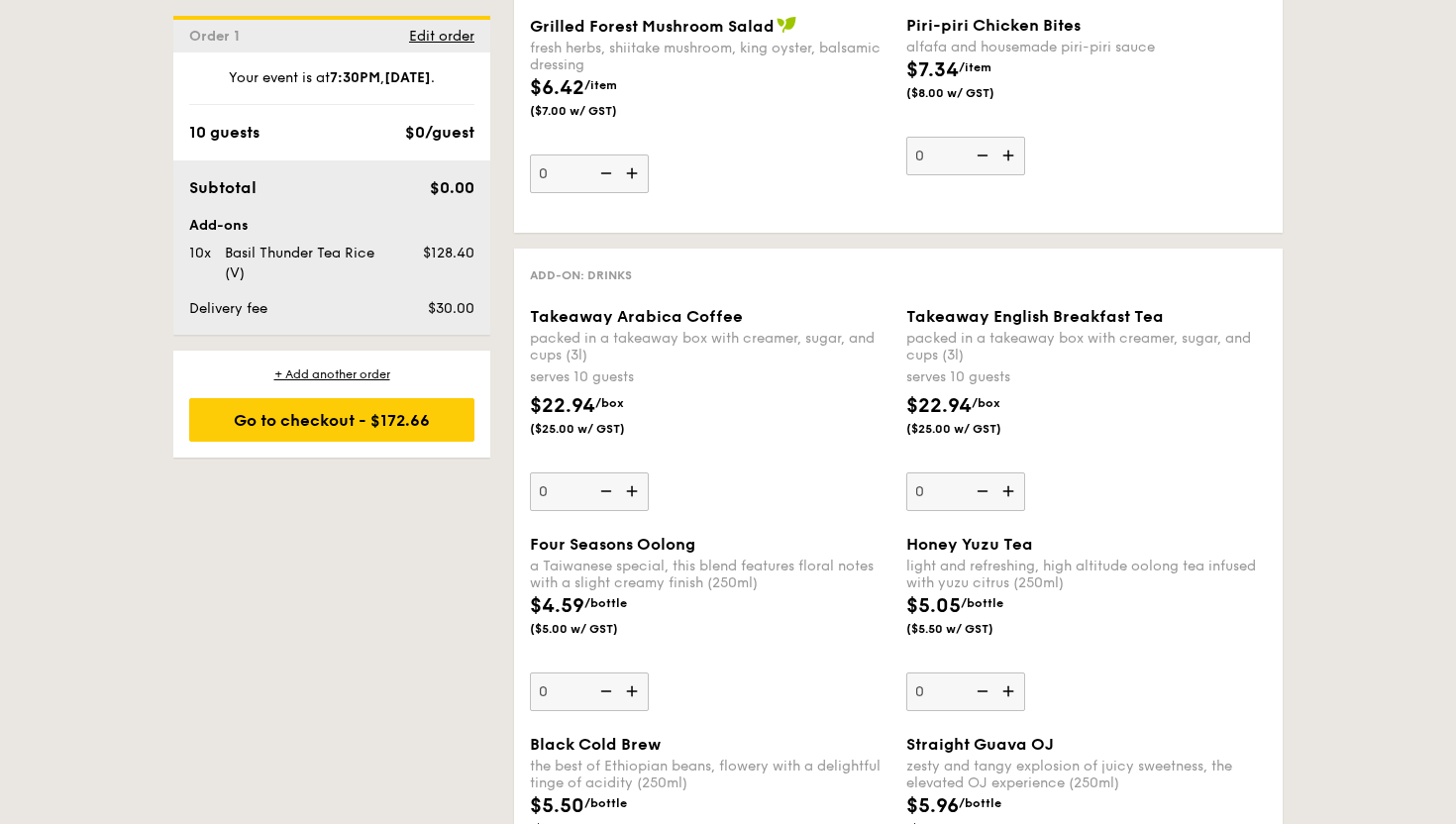
scroll to position [2397, 0]
